Goal: Browse casually

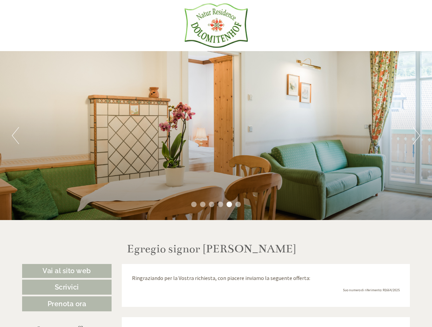
click at [216, 163] on div "Previous Next 1 2 3 4 5 6" at bounding box center [216, 135] width 432 height 169
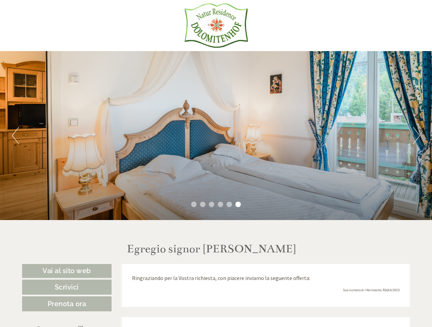
click at [15, 135] on button "Previous" at bounding box center [15, 135] width 7 height 17
click at [216, 135] on div "Previous Next 1 2 3 4 5 6" at bounding box center [216, 135] width 432 height 169
click at [417, 135] on button "Next" at bounding box center [416, 135] width 7 height 17
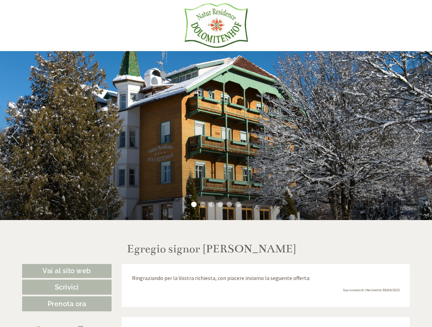
click at [194, 204] on li "1" at bounding box center [193, 203] width 5 height 5
click at [203, 204] on li "2" at bounding box center [202, 203] width 5 height 5
click at [212, 204] on li "3" at bounding box center [211, 203] width 5 height 5
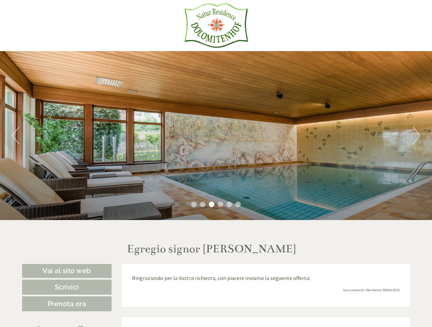
click at [221, 204] on li "4" at bounding box center [220, 203] width 5 height 5
click at [229, 204] on li "5" at bounding box center [229, 203] width 5 height 5
click at [238, 204] on li "6" at bounding box center [238, 203] width 5 height 5
